Goal: Find specific page/section: Find specific page/section

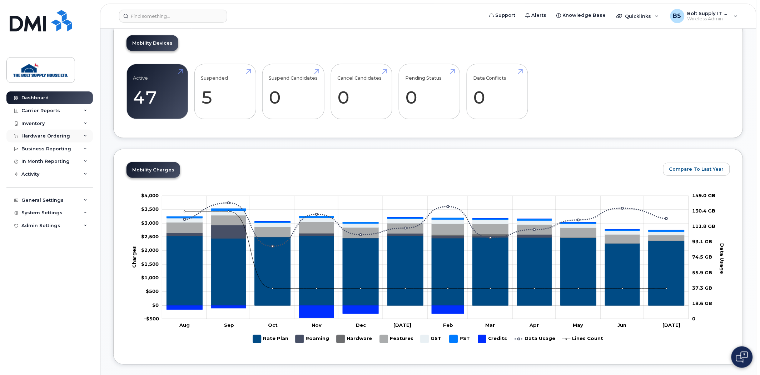
scroll to position [159, 0]
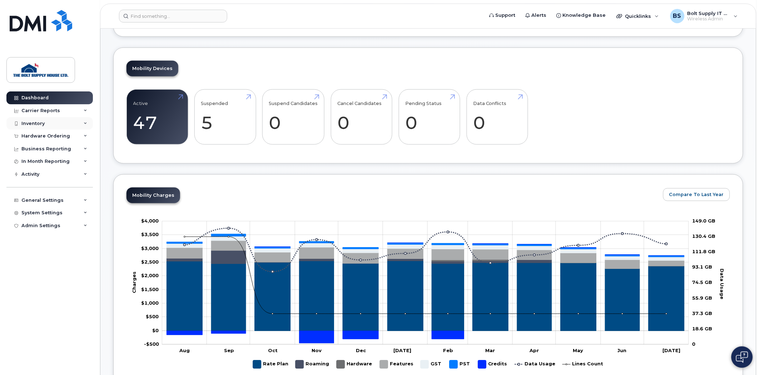
click at [59, 123] on div "Inventory" at bounding box center [49, 123] width 87 height 13
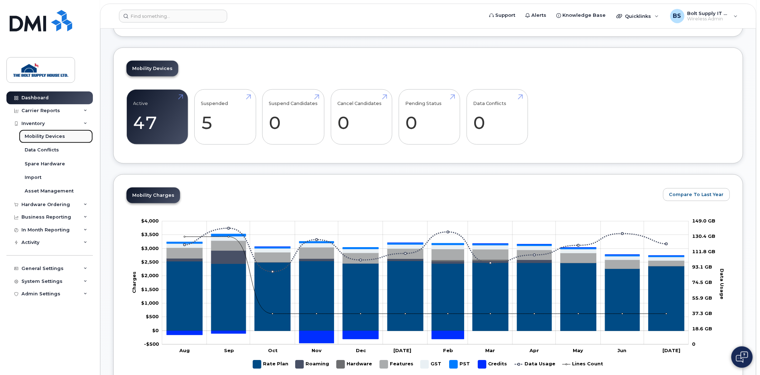
click at [58, 132] on link "Mobility Devices" at bounding box center [56, 137] width 74 height 14
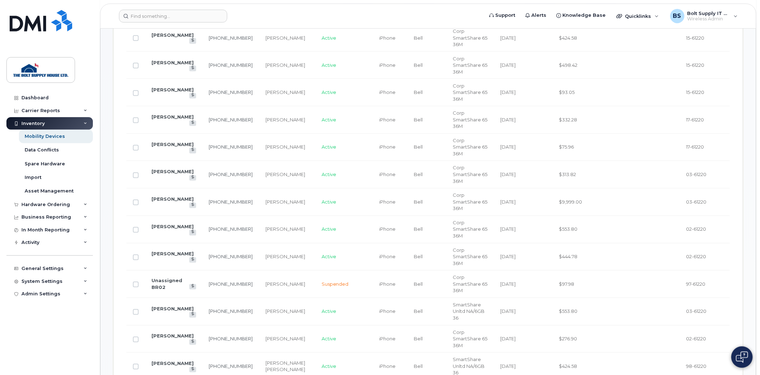
scroll to position [317, 0]
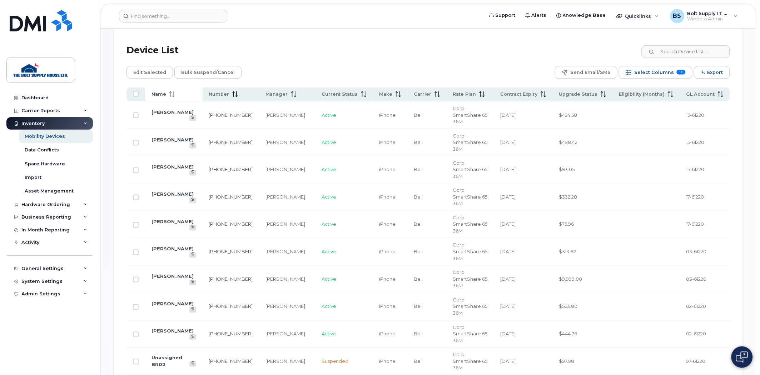
click at [373, 88] on th "Name" at bounding box center [390, 95] width 35 height 14
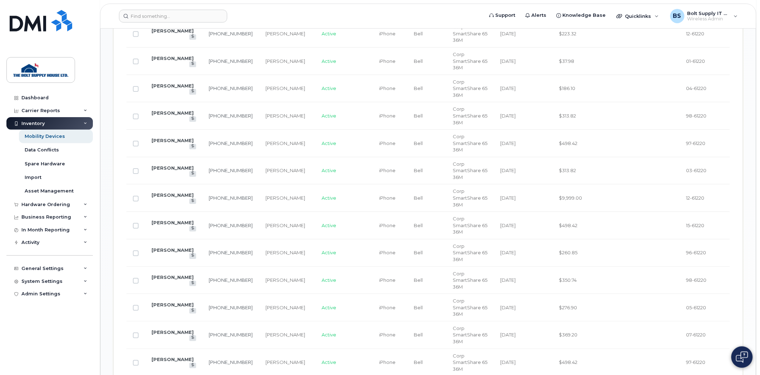
scroll to position [787, 0]
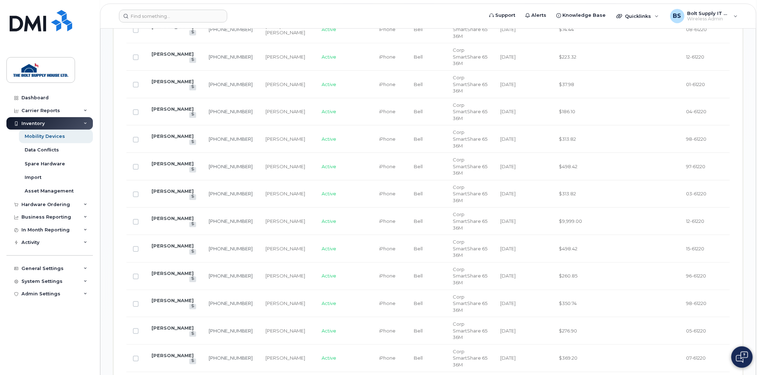
drag, startPoint x: 212, startPoint y: 284, endPoint x: 254, endPoint y: 285, distance: 41.5
copy tr "[PHONE_NUMBER]"
